Goal: Information Seeking & Learning: Learn about a topic

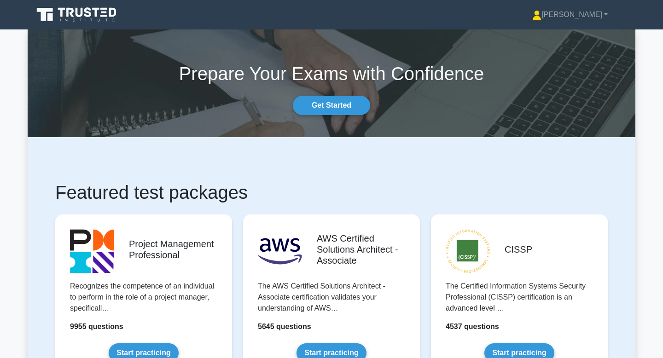
click at [387, 35] on section "Prepare Your Exams with Confidence Get Started" at bounding box center [332, 83] width 608 height 108
click at [589, 17] on link "[PERSON_NAME]" at bounding box center [570, 15] width 120 height 18
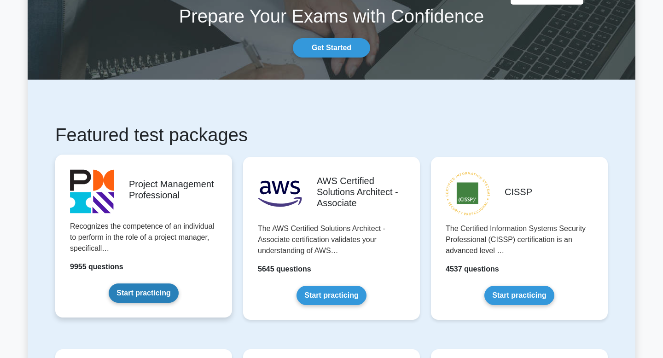
scroll to position [60, 0]
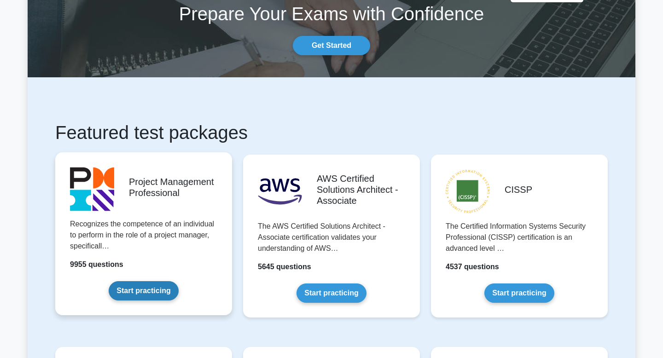
click at [157, 301] on link "Start practicing" at bounding box center [144, 290] width 70 height 19
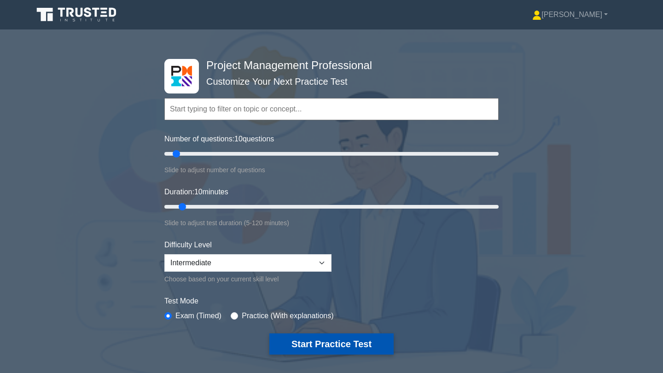
click at [317, 342] on button "Start Practice Test" at bounding box center [331, 344] width 124 height 21
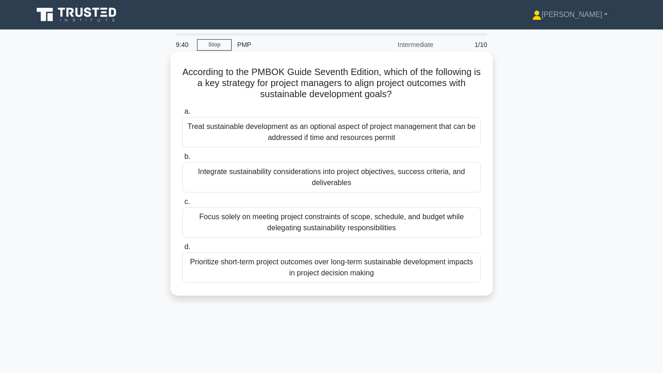
click at [322, 177] on div "Integrate sustainability considerations into project objectives, success criter…" at bounding box center [331, 177] width 299 height 30
click at [182, 160] on input "b. Integrate sustainability considerations into project objectives, success cri…" at bounding box center [182, 157] width 0 height 6
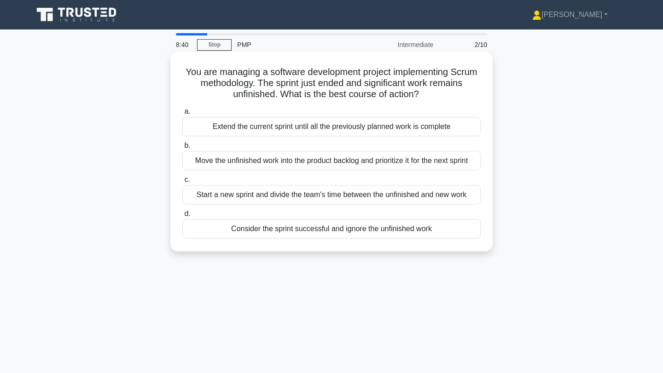
click at [344, 130] on div "Extend the current sprint until all the previously planned work is complete" at bounding box center [331, 126] width 299 height 19
click at [182, 115] on input "a. Extend the current sprint until all the previously planned work is complete" at bounding box center [182, 112] width 0 height 6
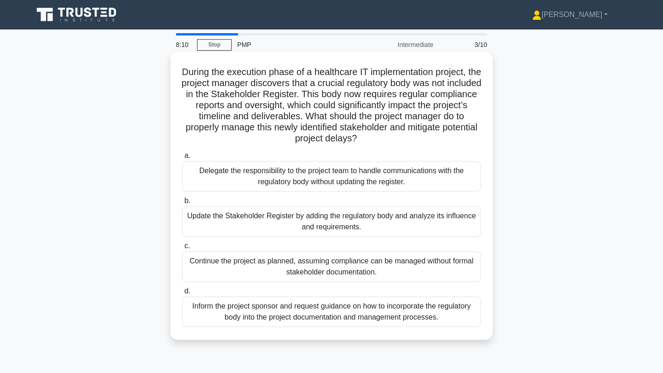
click at [393, 221] on div "Update the Stakeholder Register by adding the regulatory body and analyze its i…" at bounding box center [331, 221] width 299 height 30
click at [182, 204] on input "b. Update the Stakeholder Register by adding the regulatory body and analyze it…" at bounding box center [182, 201] width 0 height 6
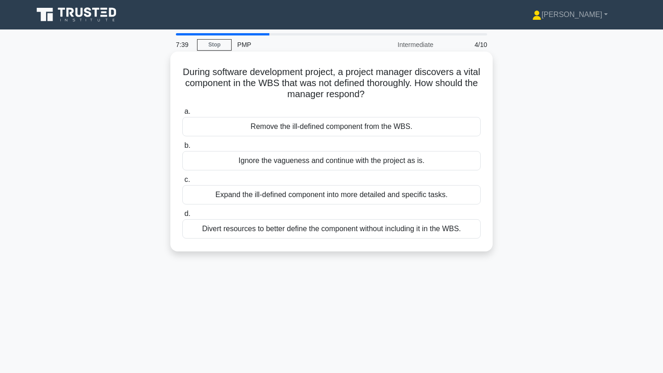
click at [385, 195] on div "Expand the ill-defined component into more detailed and specific tasks." at bounding box center [331, 194] width 299 height 19
click at [182, 183] on input "c. Expand the ill-defined component into more detailed and specific tasks." at bounding box center [182, 180] width 0 height 6
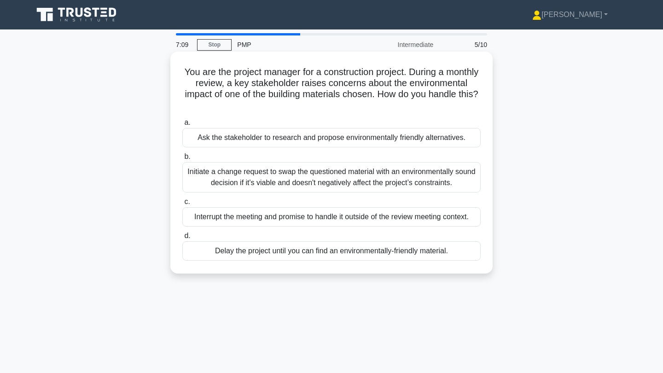
click at [373, 184] on div "Initiate a change request to swap the questioned material with an environmental…" at bounding box center [331, 177] width 299 height 30
click at [182, 160] on input "b. Initiate a change request to swap the questioned material with an environmen…" at bounding box center [182, 157] width 0 height 6
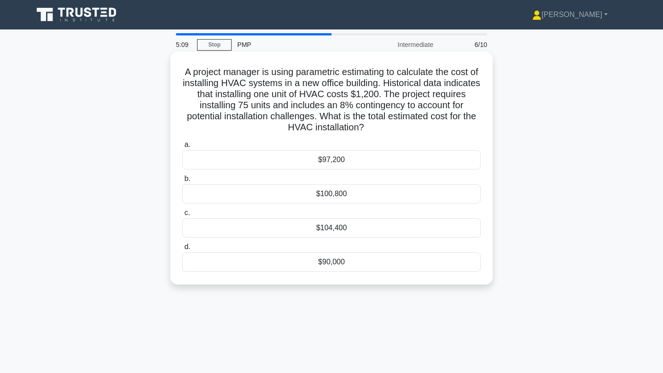
click at [365, 158] on div "$97,200" at bounding box center [331, 159] width 299 height 19
click at [182, 148] on input "a. $97,200" at bounding box center [182, 145] width 0 height 6
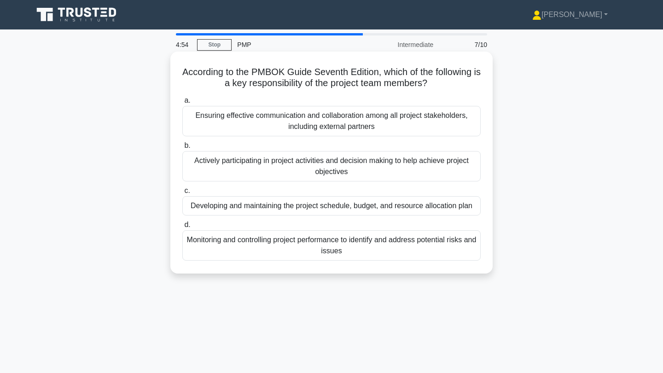
click at [375, 170] on div "Actively participating in project activities and decision making to help achiev…" at bounding box center [331, 166] width 299 height 30
click at [182, 149] on input "b. Actively participating in project activities and decision making to help ach…" at bounding box center [182, 146] width 0 height 6
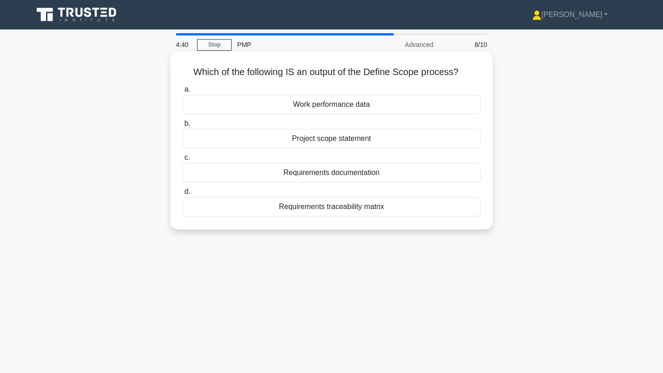
click at [346, 142] on div "Project scope statement" at bounding box center [331, 138] width 299 height 19
click at [182, 127] on input "b. Project scope statement" at bounding box center [182, 124] width 0 height 6
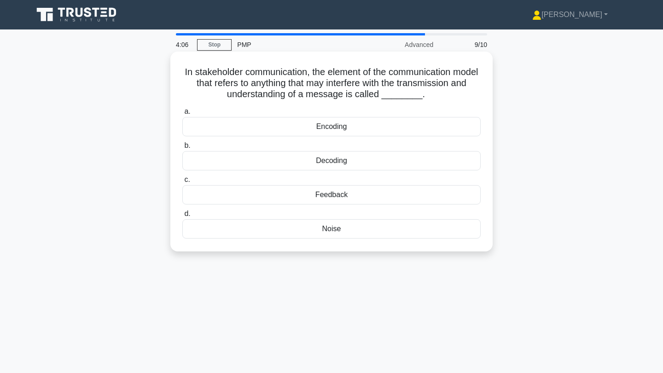
click at [348, 231] on div "Noise" at bounding box center [331, 228] width 299 height 19
click at [182, 217] on input "d. Noise" at bounding box center [182, 214] width 0 height 6
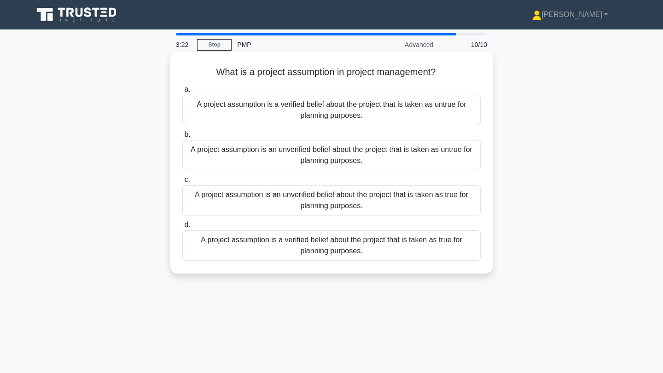
click at [400, 197] on div "A project assumption is an unverified belief about the project that is taken as…" at bounding box center [331, 200] width 299 height 30
click at [182, 183] on input "c. A project assumption is an unverified belief about the project that is taken…" at bounding box center [182, 180] width 0 height 6
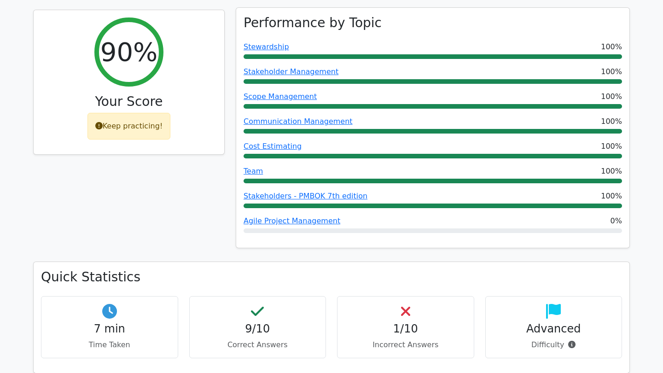
scroll to position [124, 0]
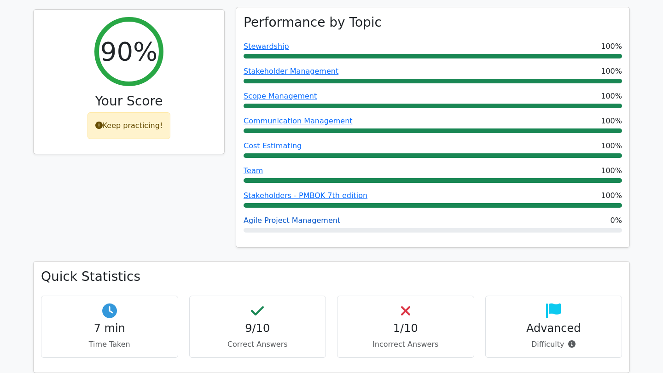
click at [317, 220] on link "Agile Project Management" at bounding box center [292, 220] width 97 height 9
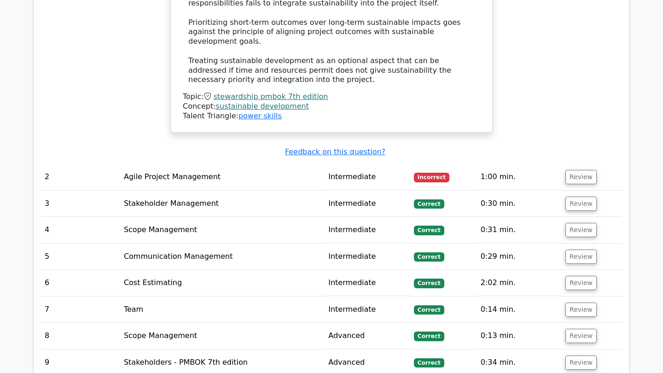
scroll to position [930, 0]
click at [579, 170] on button "Review" at bounding box center [581, 177] width 31 height 14
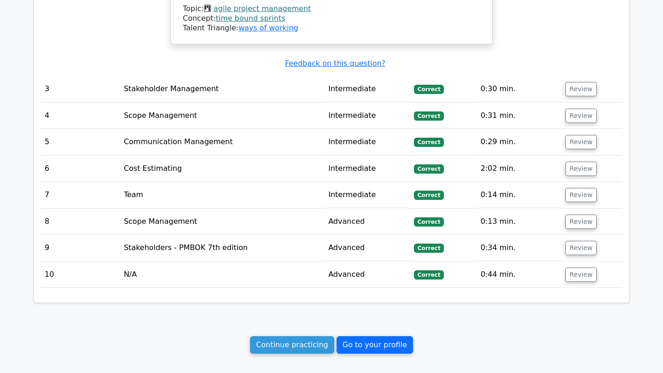
scroll to position [1469, 0]
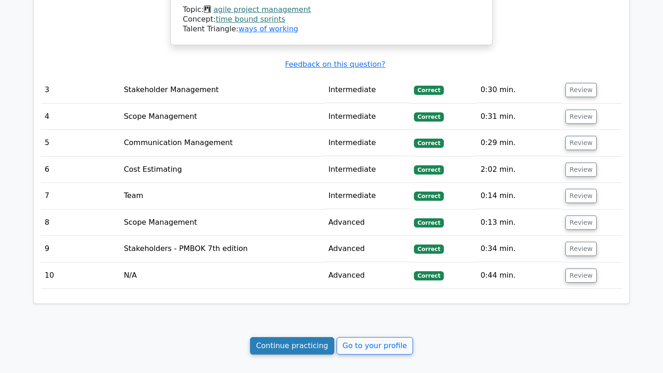
click at [311, 337] on link "Continue practicing" at bounding box center [292, 346] width 84 height 18
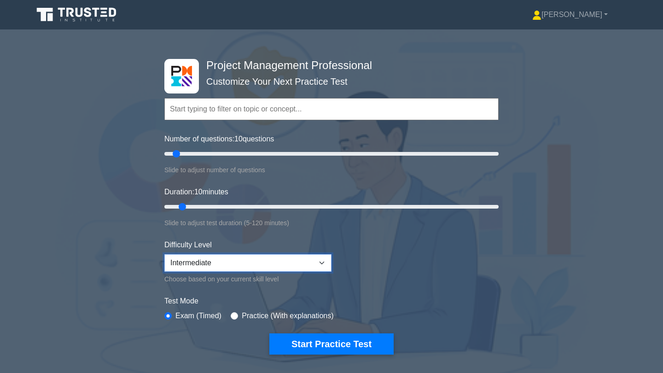
select select "expert"
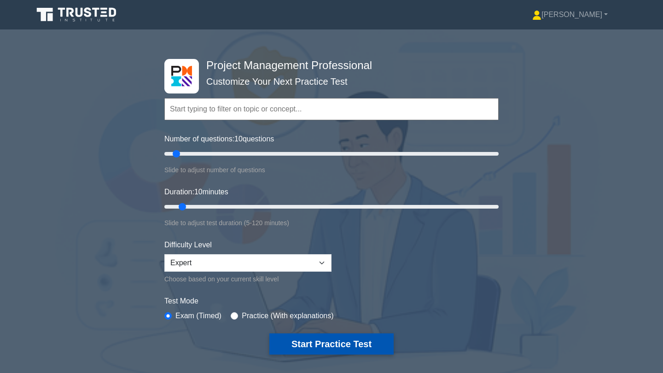
click at [307, 343] on button "Start Practice Test" at bounding box center [331, 344] width 124 height 21
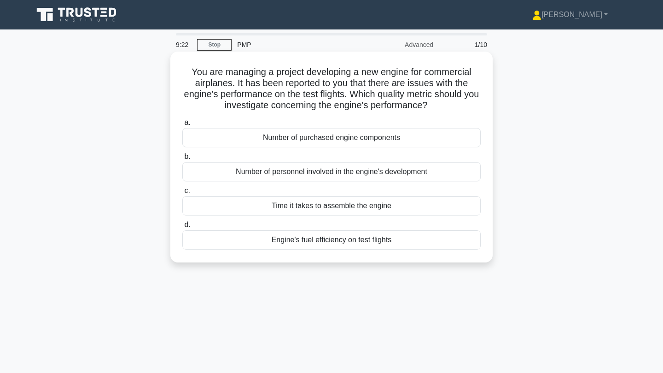
click at [362, 239] on div "Engine's fuel efficiency on test flights" at bounding box center [331, 239] width 299 height 19
click at [182, 228] on input "d. Engine's fuel efficiency on test flights" at bounding box center [182, 225] width 0 height 6
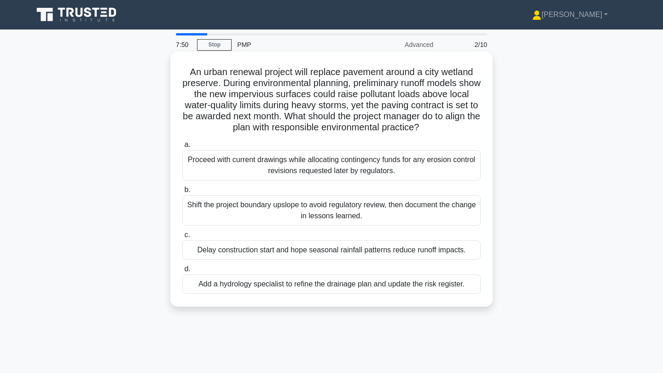
click at [352, 160] on div "Proceed with current drawings while allocating contingency funds for any erosio…" at bounding box center [331, 165] width 299 height 30
click at [182, 148] on input "a. Proceed with current drawings while allocating contingency funds for any ero…" at bounding box center [182, 145] width 0 height 6
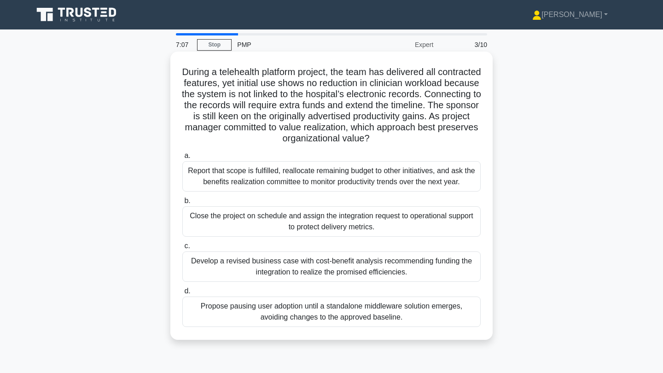
click at [352, 265] on div "Develop a revised business case with cost-benefit analysis recommending funding…" at bounding box center [331, 267] width 299 height 30
click at [182, 249] on input "c. Develop a revised business case with cost-benefit analysis recommending fund…" at bounding box center [182, 246] width 0 height 6
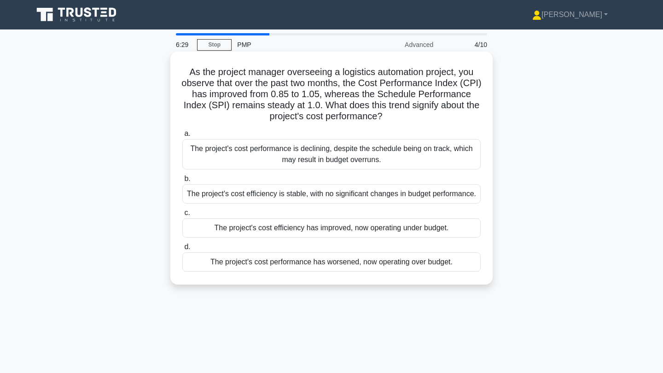
click at [373, 161] on div "The project's cost performance is declining, despite the schedule being on trac…" at bounding box center [331, 154] width 299 height 30
click at [182, 137] on input "a. The project's cost performance is declining, despite the schedule being on t…" at bounding box center [182, 134] width 0 height 6
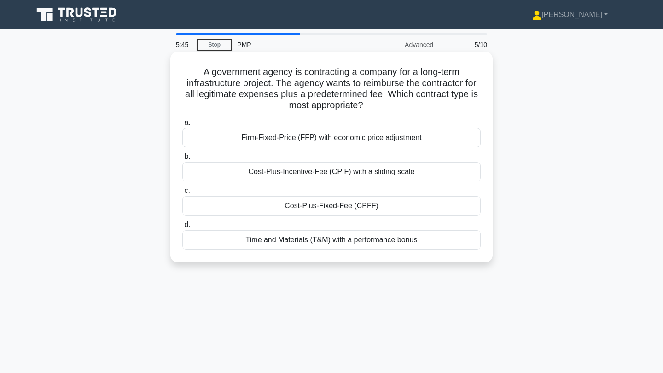
click at [394, 210] on div "Cost-Plus-Fixed-Fee (CPFF)" at bounding box center [331, 205] width 299 height 19
click at [182, 194] on input "c. Cost-Plus-Fixed-Fee (CPFF)" at bounding box center [182, 191] width 0 height 6
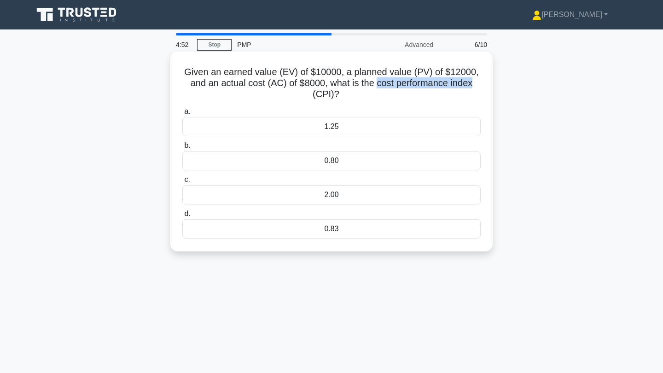
drag, startPoint x: 378, startPoint y: 82, endPoint x: 481, endPoint y: 83, distance: 103.2
click at [481, 83] on h5 "Given an earned value (EV) of $10000, a planned value (PV) of $12000, and an ac…" at bounding box center [331, 83] width 300 height 34
copy h5 "cost performance index"
click at [361, 158] on div "0.80" at bounding box center [331, 160] width 299 height 19
click at [182, 149] on input "b. 0.80" at bounding box center [182, 146] width 0 height 6
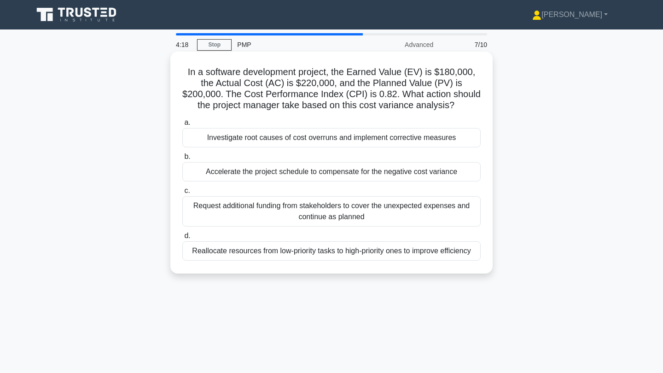
click at [367, 137] on div "Investigate root causes of cost overruns and implement corrective measures" at bounding box center [331, 137] width 299 height 19
click at [182, 126] on input "a. Investigate root causes of cost overruns and implement corrective measures" at bounding box center [182, 123] width 0 height 6
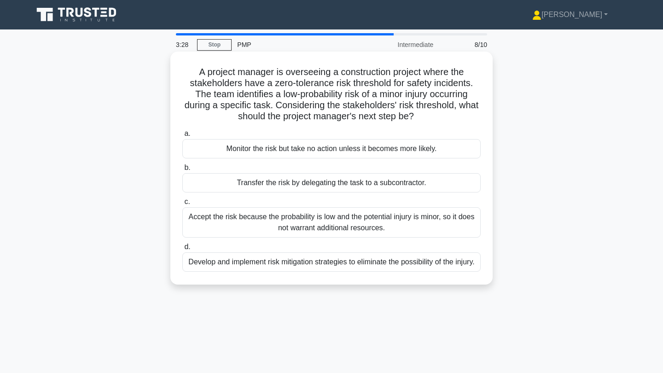
click at [439, 263] on div "Develop and implement risk mitigation strategies to eliminate the possibility o…" at bounding box center [331, 261] width 299 height 19
click at [182, 250] on input "d. Develop and implement risk mitigation strategies to eliminate the possibilit…" at bounding box center [182, 247] width 0 height 6
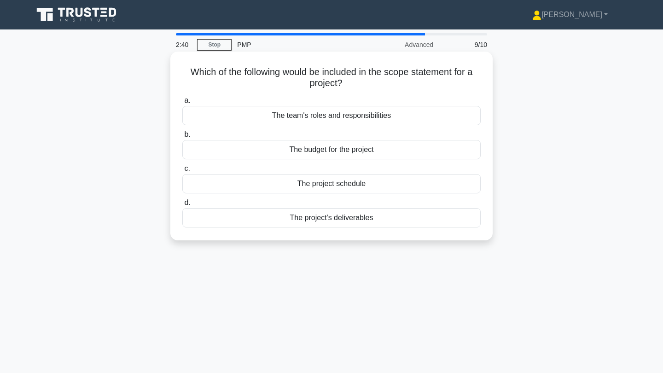
click at [397, 217] on div "The project's deliverables" at bounding box center [331, 217] width 299 height 19
click at [182, 206] on input "d. The project's deliverables" at bounding box center [182, 203] width 0 height 6
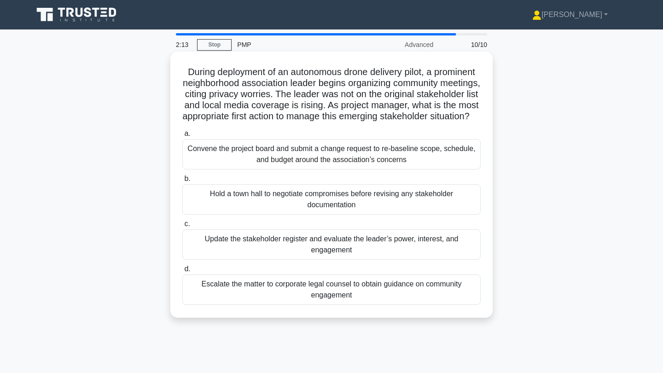
click at [371, 260] on div "Update the stakeholder register and evaluate the leader’s power, interest, and …" at bounding box center [331, 244] width 299 height 30
click at [182, 227] on input "c. Update the stakeholder register and evaluate the leader’s power, interest, a…" at bounding box center [182, 224] width 0 height 6
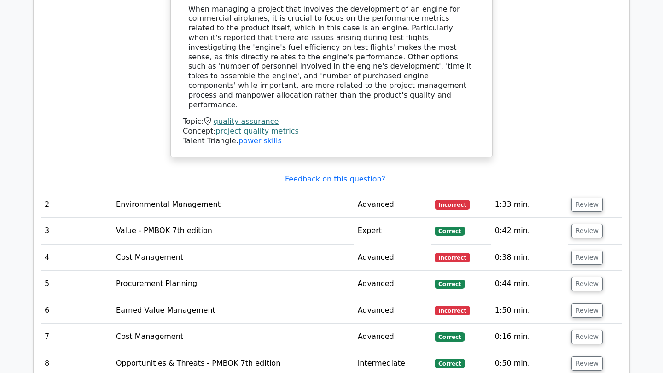
scroll to position [845, 0]
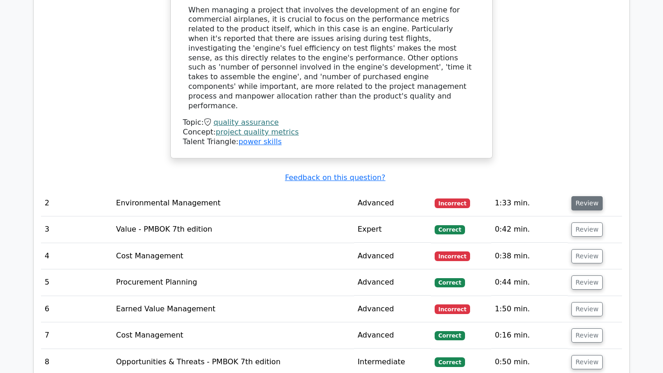
click at [578, 196] on button "Review" at bounding box center [587, 203] width 31 height 14
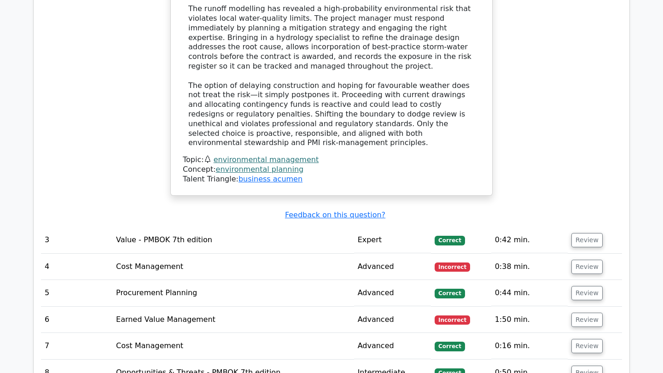
scroll to position [1352, 0]
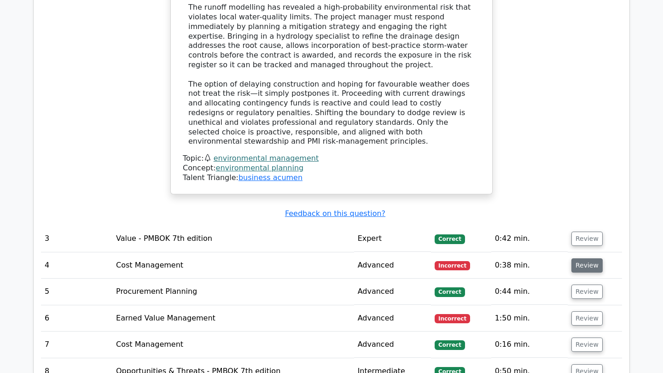
click at [582, 258] on button "Review" at bounding box center [587, 265] width 31 height 14
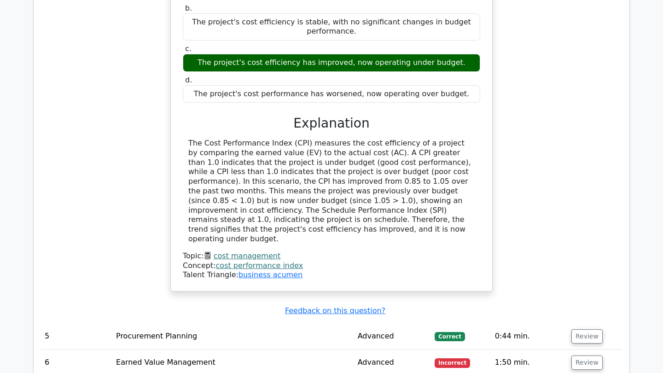
scroll to position [1826, 0]
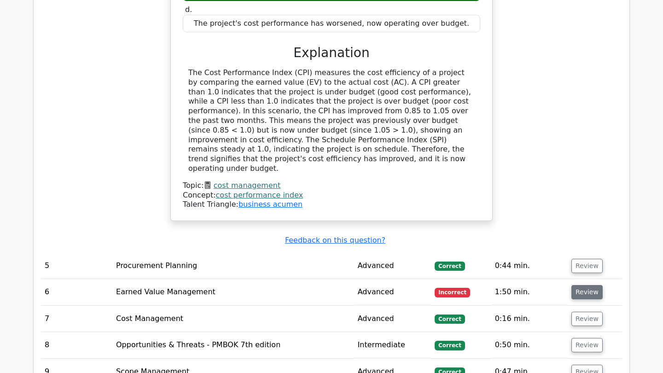
click at [585, 285] on button "Review" at bounding box center [587, 292] width 31 height 14
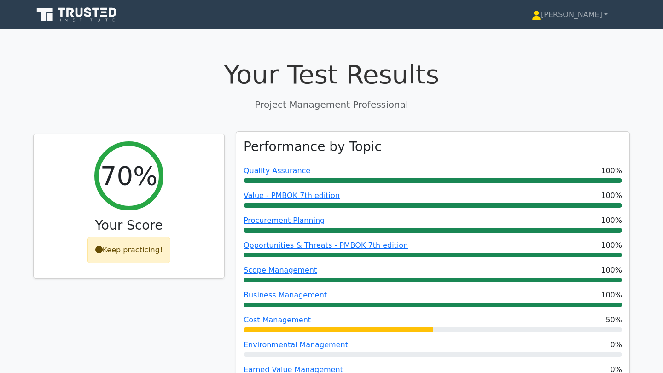
scroll to position [0, 0]
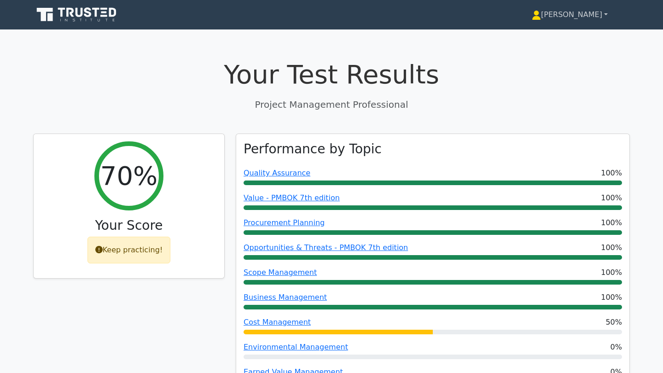
click at [593, 16] on link "[PERSON_NAME]" at bounding box center [570, 15] width 120 height 18
click at [598, 17] on link "[PERSON_NAME]" at bounding box center [570, 15] width 120 height 18
click at [604, 15] on link "[PERSON_NAME]" at bounding box center [570, 15] width 120 height 18
click at [94, 15] on icon at bounding box center [77, 15] width 88 height 18
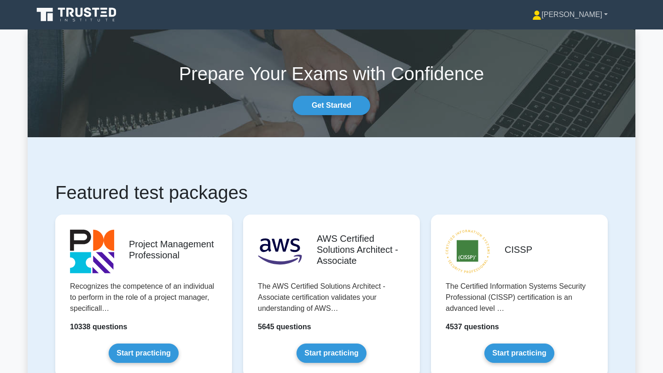
click at [607, 18] on link "[PERSON_NAME]" at bounding box center [570, 15] width 120 height 18
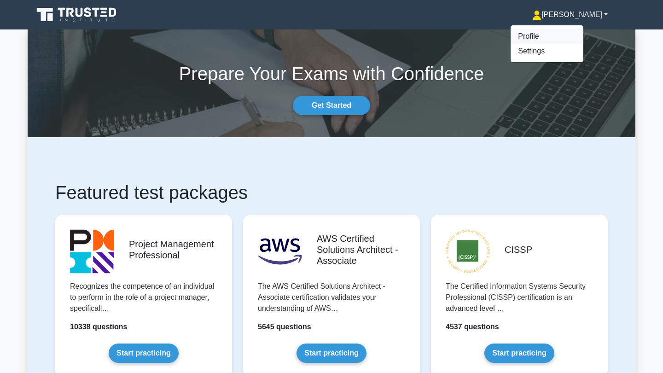
click at [584, 37] on link "Profile" at bounding box center [547, 36] width 73 height 15
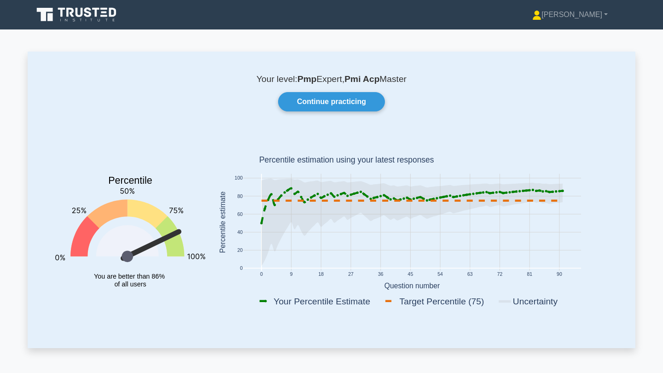
click at [105, 11] on icon at bounding box center [77, 15] width 88 height 18
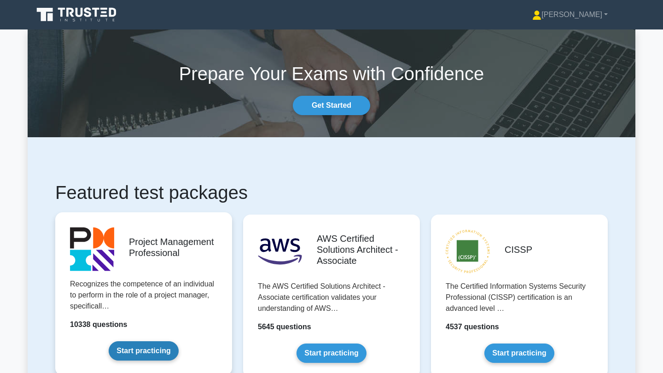
click at [155, 351] on link "Start practicing" at bounding box center [144, 350] width 70 height 19
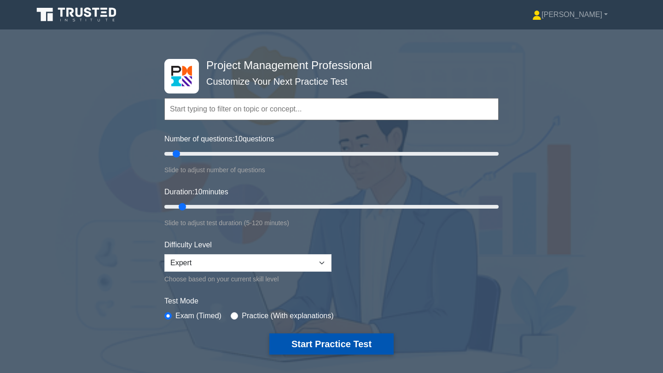
click at [306, 347] on button "Start Practice Test" at bounding box center [331, 344] width 124 height 21
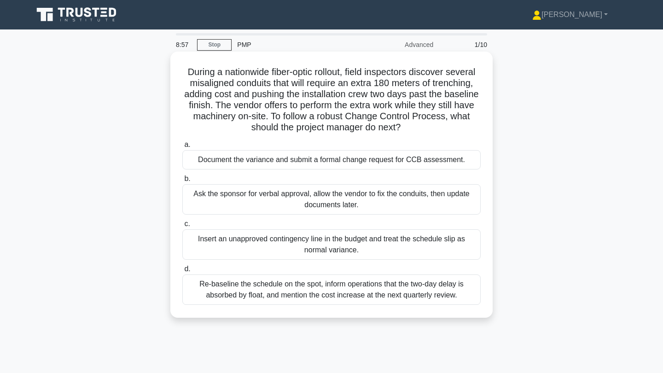
click at [354, 162] on div "Document the variance and submit a formal change request for CCB assessment." at bounding box center [331, 159] width 299 height 19
click at [182, 148] on input "a. Document the variance and submit a formal change request for CCB assessment." at bounding box center [182, 145] width 0 height 6
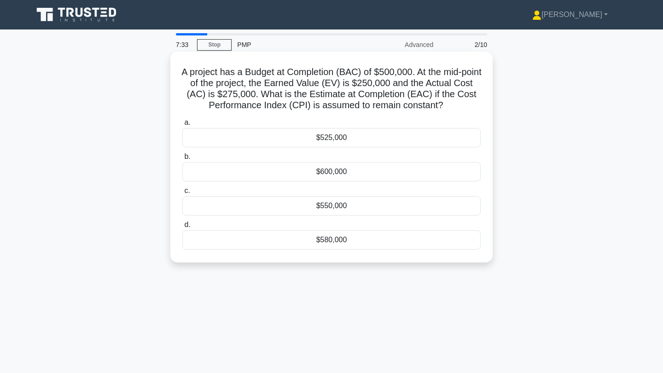
click at [350, 207] on div "$550,000" at bounding box center [331, 205] width 299 height 19
click at [182, 194] on input "c. $550,000" at bounding box center [182, 191] width 0 height 6
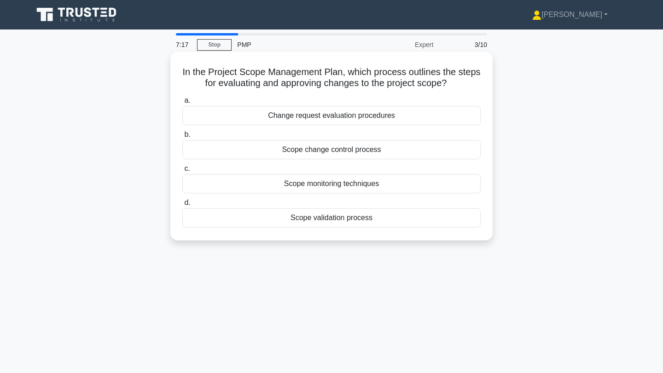
click at [376, 151] on div "Scope change control process" at bounding box center [331, 149] width 299 height 19
click at [182, 138] on input "b. Scope change control process" at bounding box center [182, 135] width 0 height 6
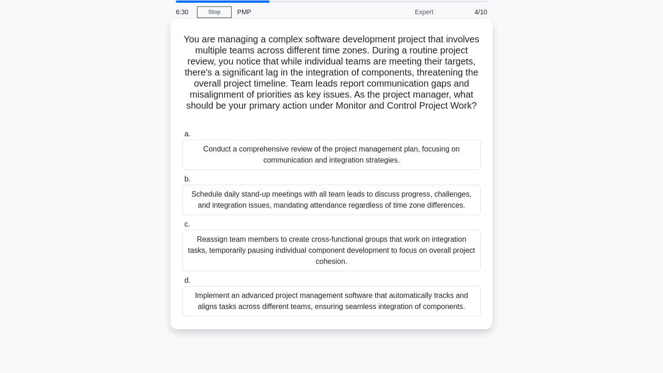
scroll to position [34, 0]
click at [417, 159] on div "Conduct a comprehensive review of the project management plan, focusing on comm…" at bounding box center [331, 154] width 299 height 30
click at [182, 136] on input "a. Conduct a comprehensive review of the project management plan, focusing on c…" at bounding box center [182, 133] width 0 height 6
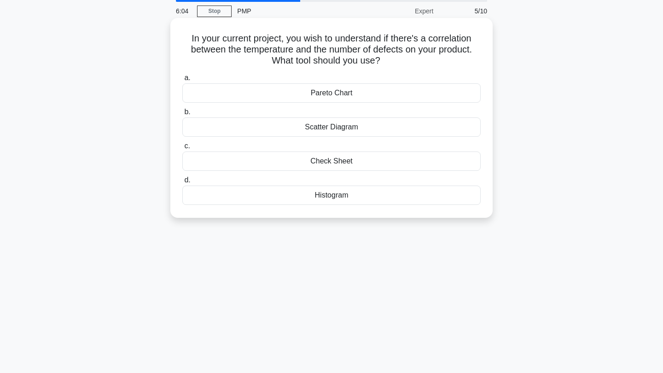
scroll to position [0, 0]
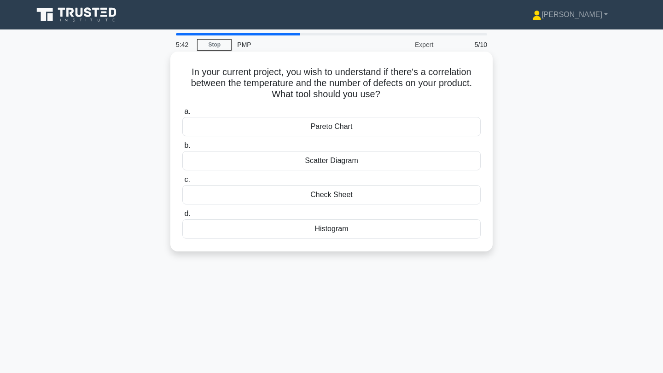
click at [414, 128] on div "Pareto Chart" at bounding box center [331, 126] width 299 height 19
click at [182, 115] on input "a. Pareto Chart" at bounding box center [182, 112] width 0 height 6
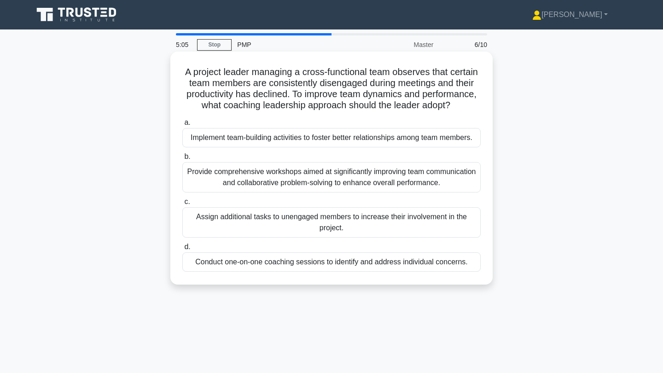
click at [437, 261] on div "Conduct one-on-one coaching sessions to identify and address individual concern…" at bounding box center [331, 261] width 299 height 19
click at [182, 250] on input "d. Conduct one-on-one coaching sessions to identify and address individual conc…" at bounding box center [182, 247] width 0 height 6
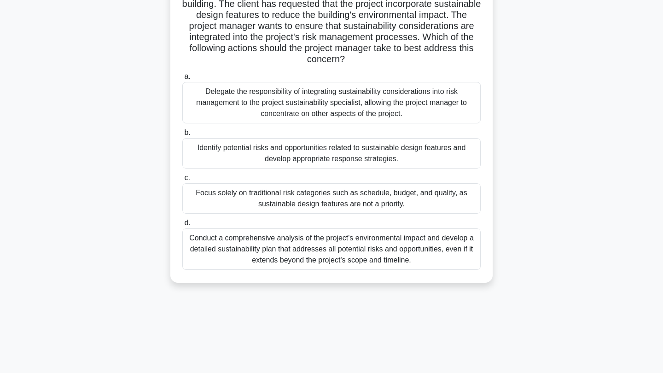
scroll to position [80, 0]
click at [426, 252] on div "Conduct a comprehensive analysis of the project's environmental impact and deve…" at bounding box center [331, 248] width 299 height 41
click at [182, 225] on input "d. Conduct a comprehensive analysis of the project's environmental impact and d…" at bounding box center [182, 222] width 0 height 6
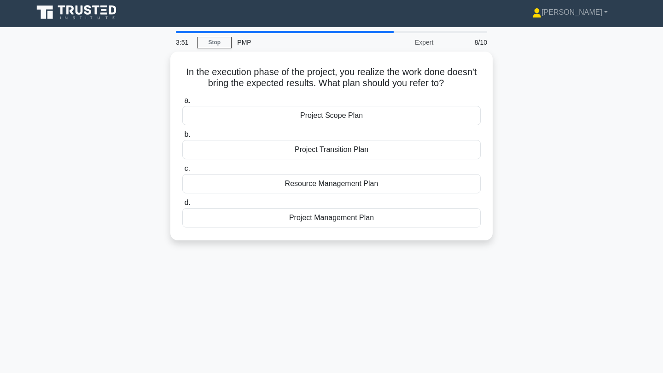
scroll to position [0, 0]
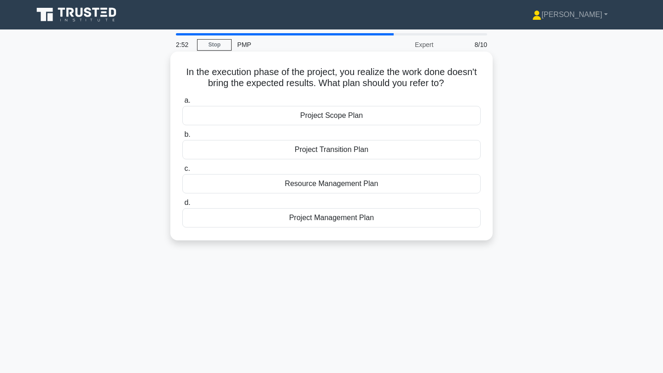
click at [384, 184] on div "Resource Management Plan" at bounding box center [331, 183] width 299 height 19
click at [182, 172] on input "c. Resource Management Plan" at bounding box center [182, 169] width 0 height 6
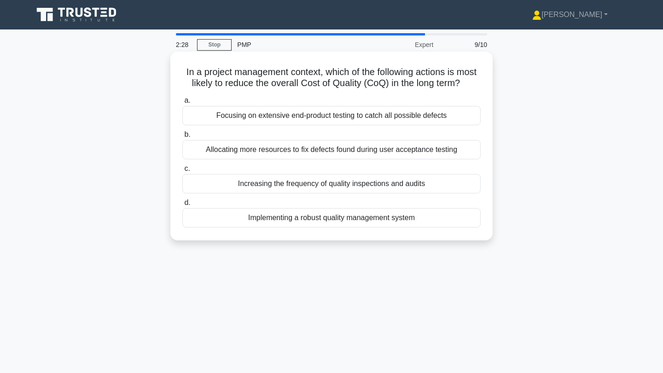
click at [405, 216] on div "Implementing a robust quality management system" at bounding box center [331, 217] width 299 height 19
click at [182, 206] on input "d. Implementing a robust quality management system" at bounding box center [182, 203] width 0 height 6
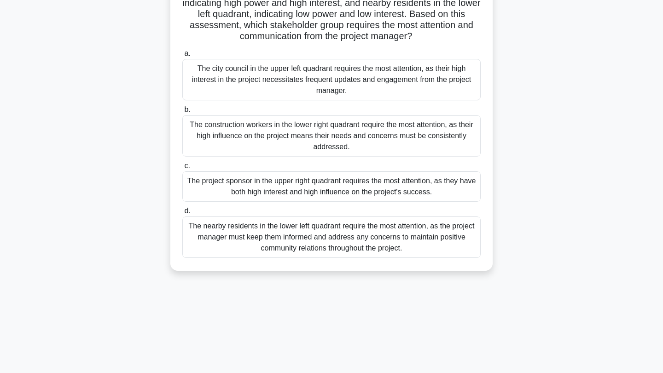
scroll to position [124, 0]
click at [355, 190] on div "The project sponsor in the upper right quadrant requires the most attention, as…" at bounding box center [331, 186] width 299 height 30
click at [182, 169] on input "c. The project sponsor in the upper right quadrant requires the most attention,…" at bounding box center [182, 166] width 0 height 6
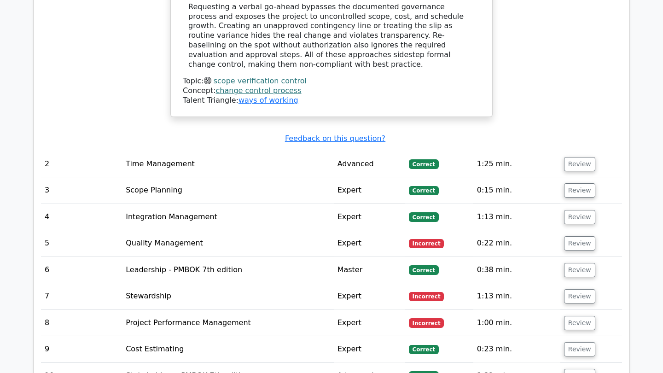
scroll to position [1030, 0]
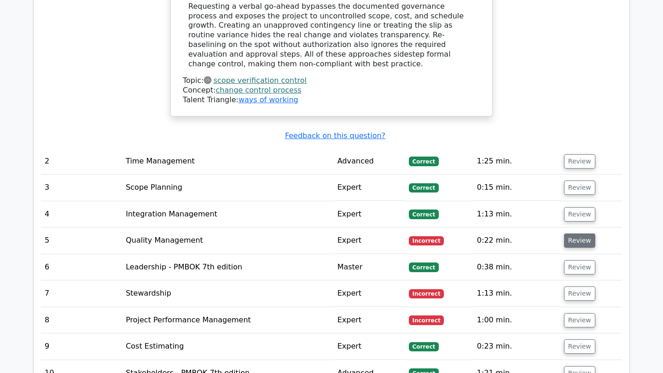
click at [579, 234] on button "Review" at bounding box center [579, 241] width 31 height 14
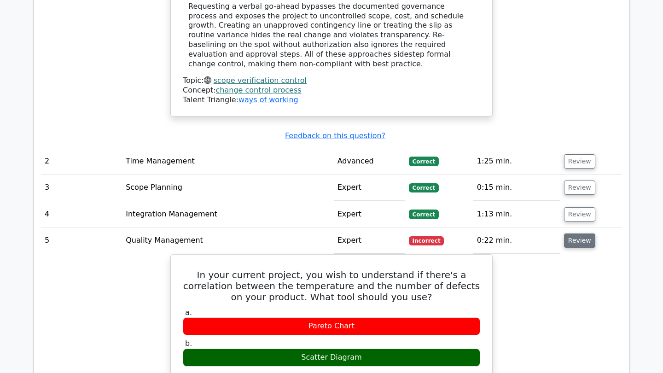
click at [575, 234] on button "Review" at bounding box center [579, 241] width 31 height 14
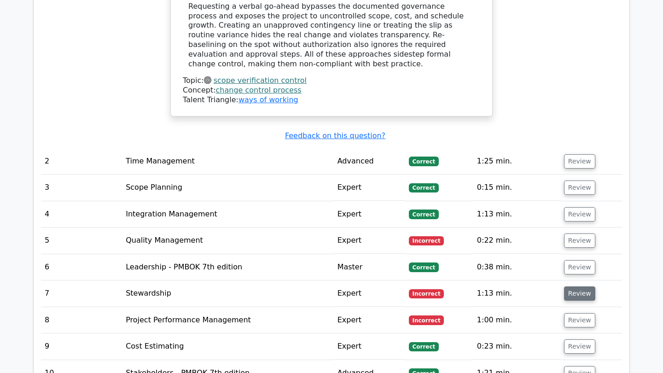
click at [576, 287] on button "Review" at bounding box center [579, 294] width 31 height 14
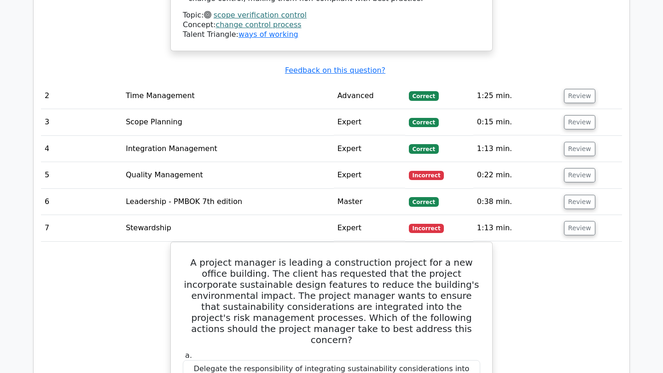
scroll to position [1094, 0]
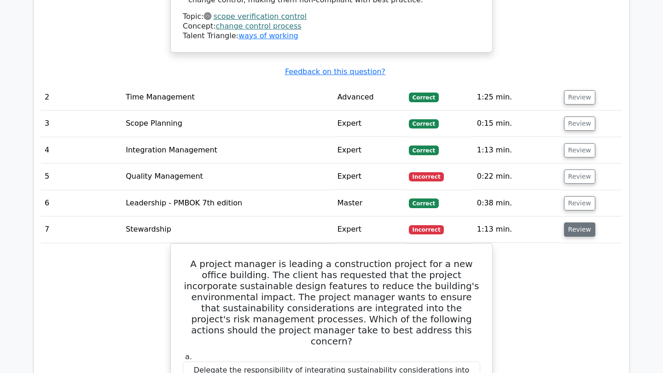
click at [574, 222] on button "Review" at bounding box center [579, 229] width 31 height 14
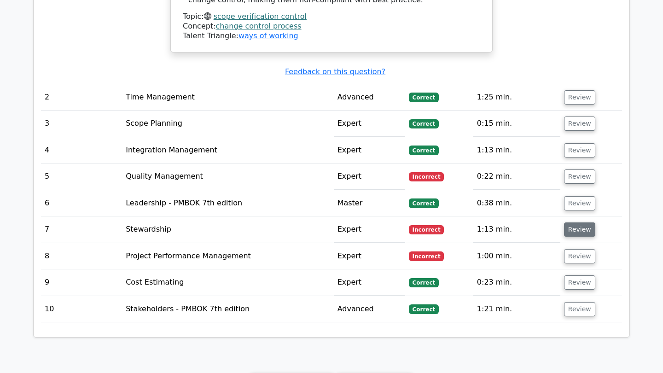
click at [574, 222] on button "Review" at bounding box center [579, 229] width 31 height 14
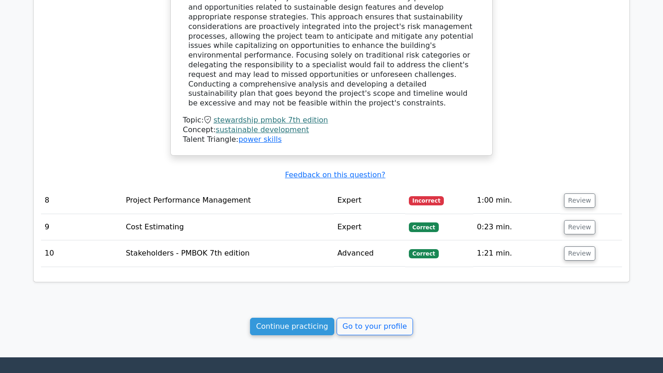
scroll to position [1667, 0]
